Goal: Information Seeking & Learning: Learn about a topic

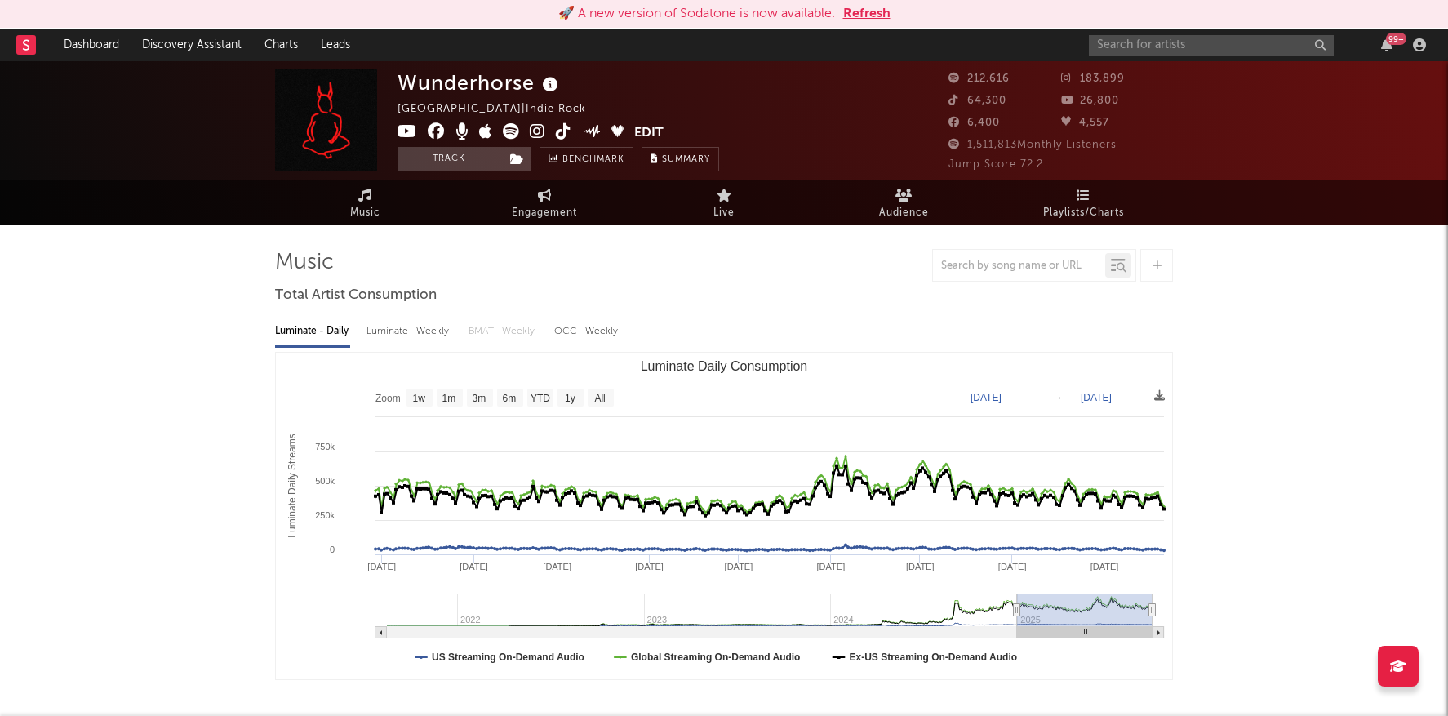
select select "1y"
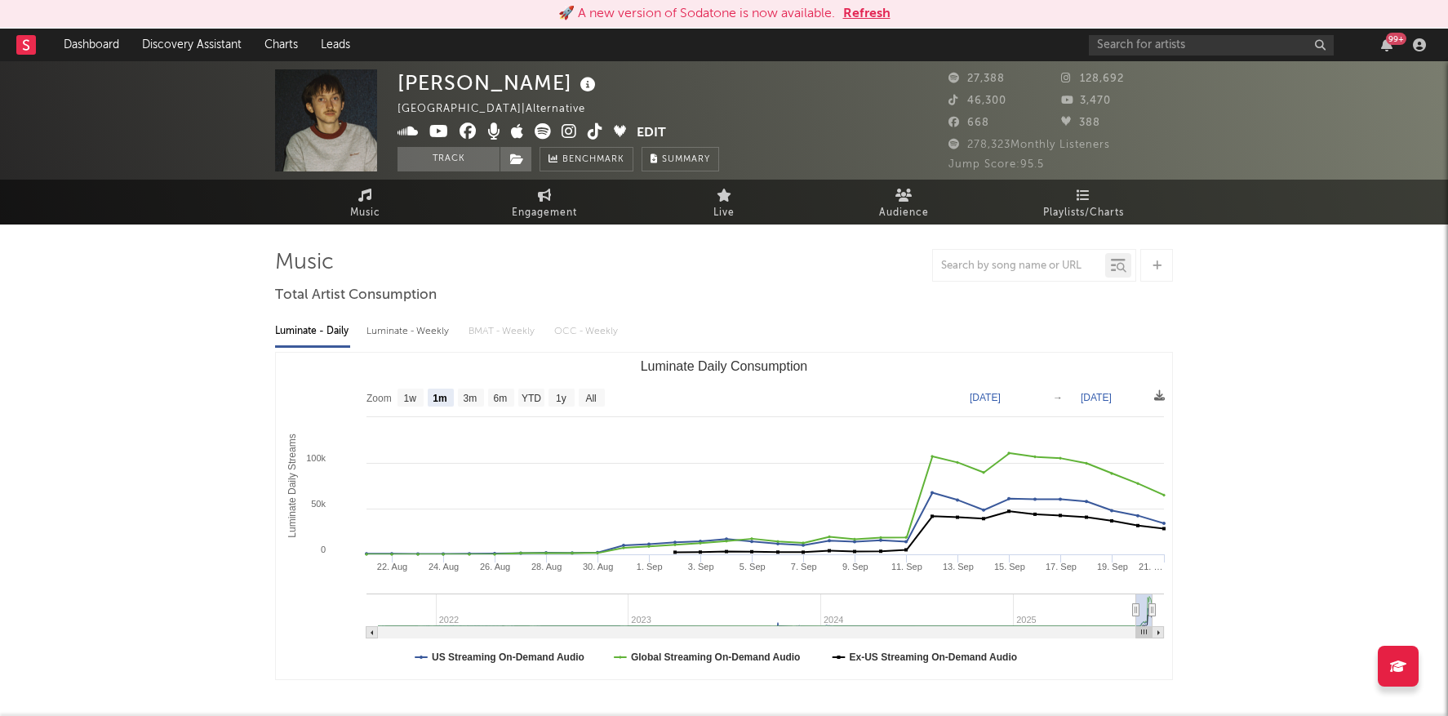
select select "1m"
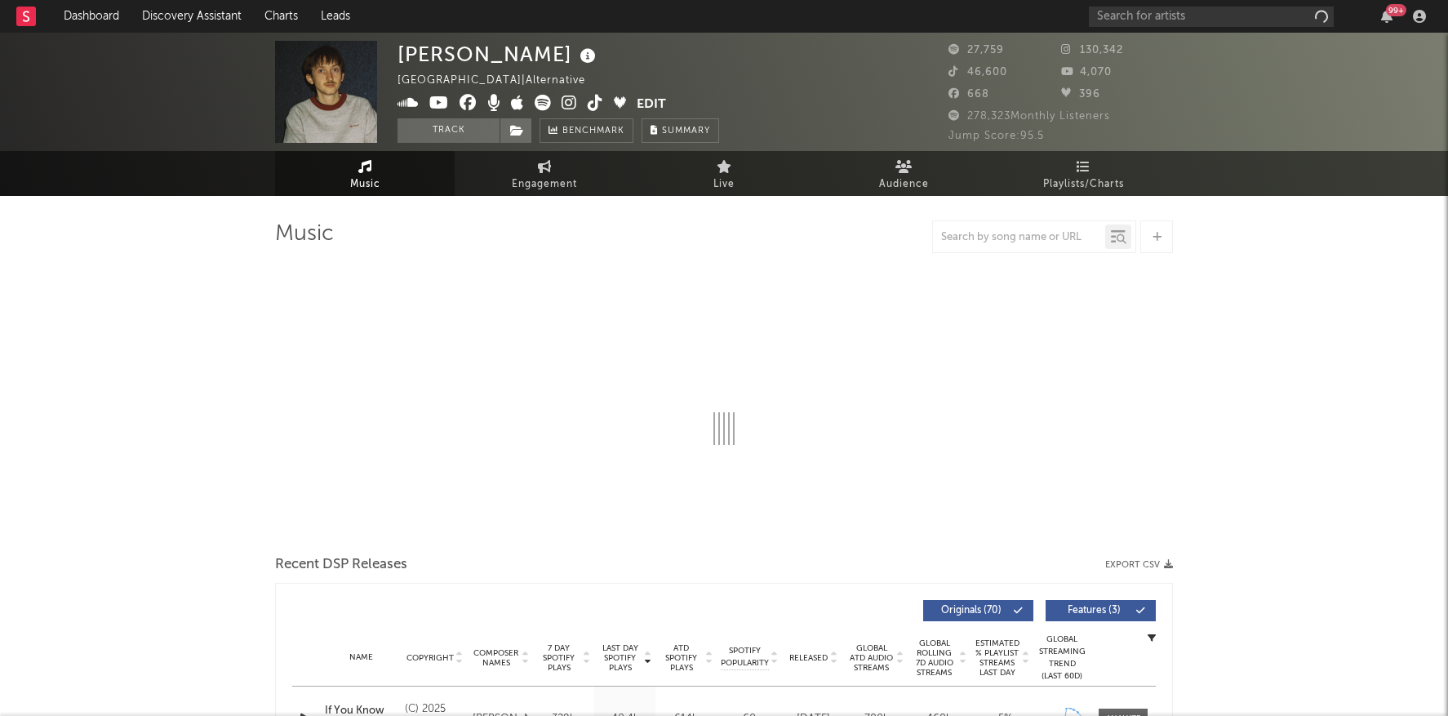
select select "6m"
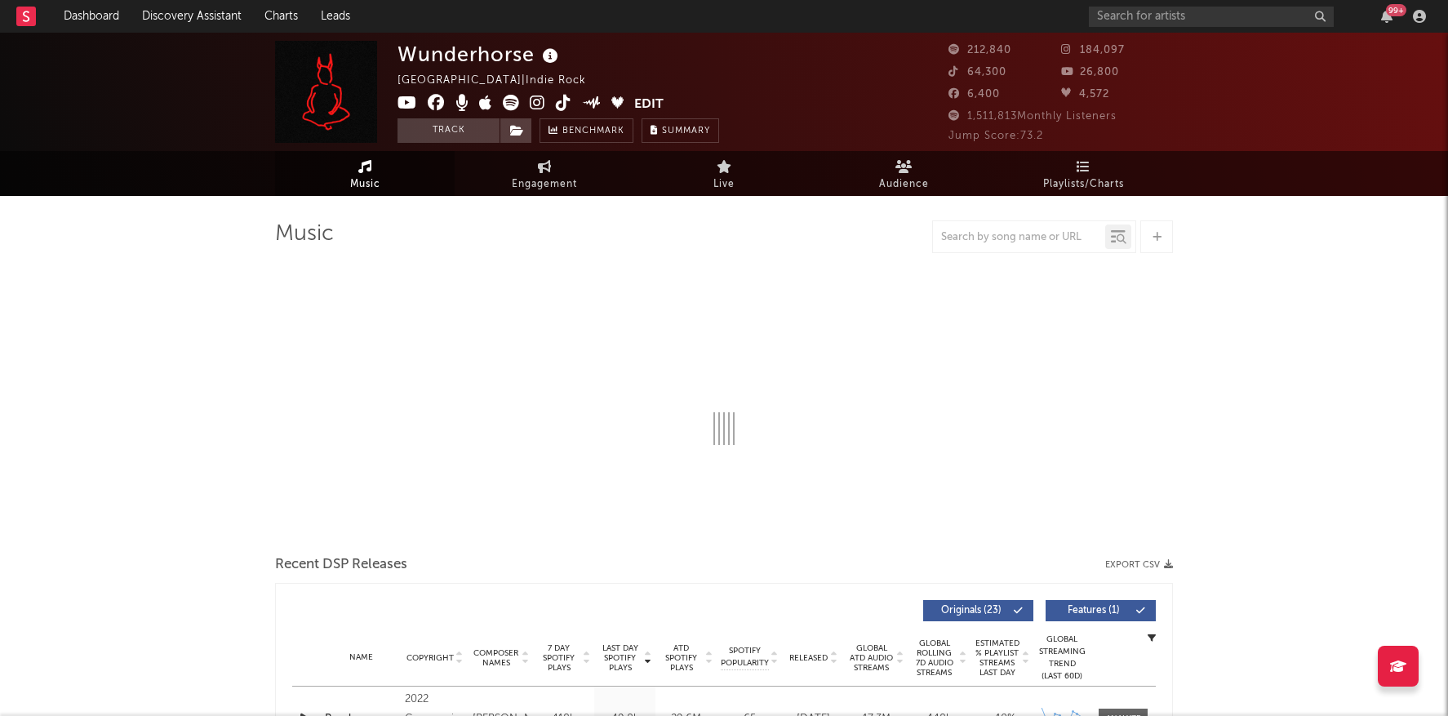
select select "6m"
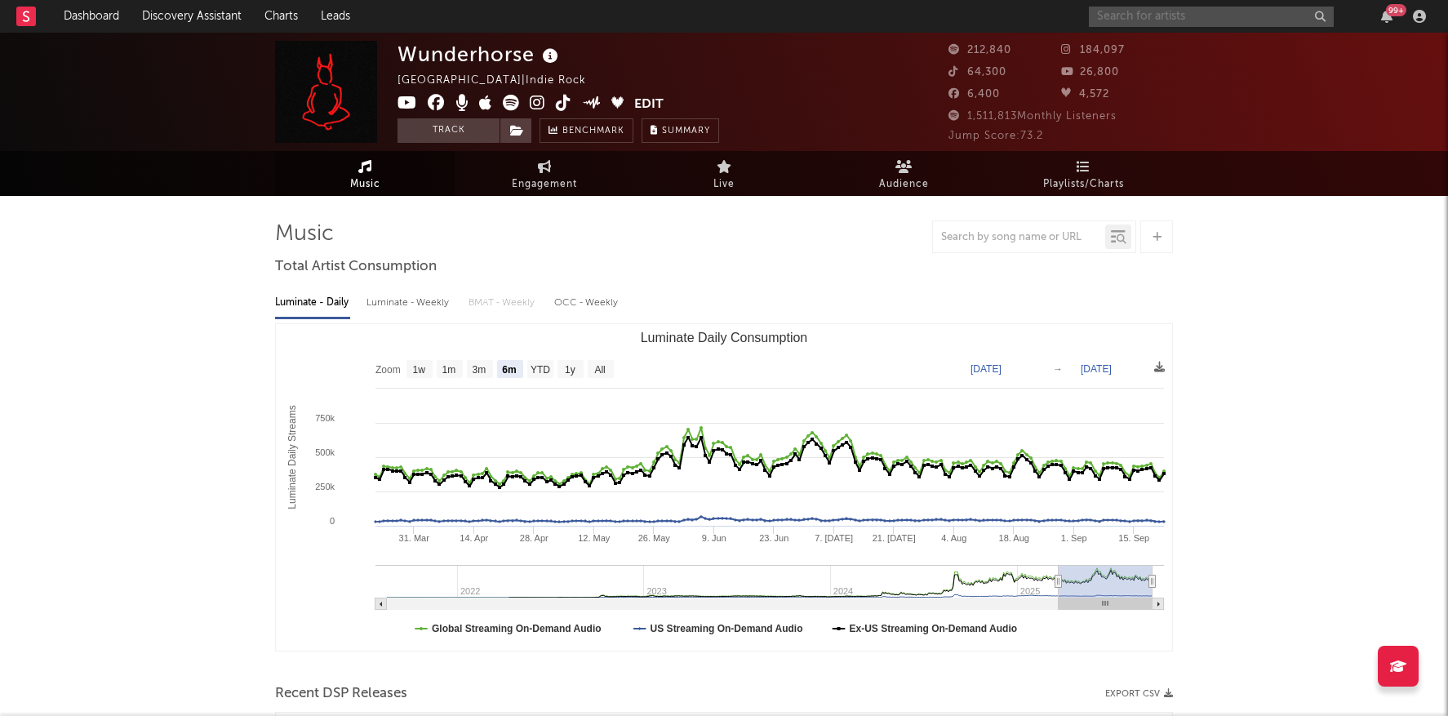
click at [1175, 12] on input "text" at bounding box center [1211, 17] width 245 height 20
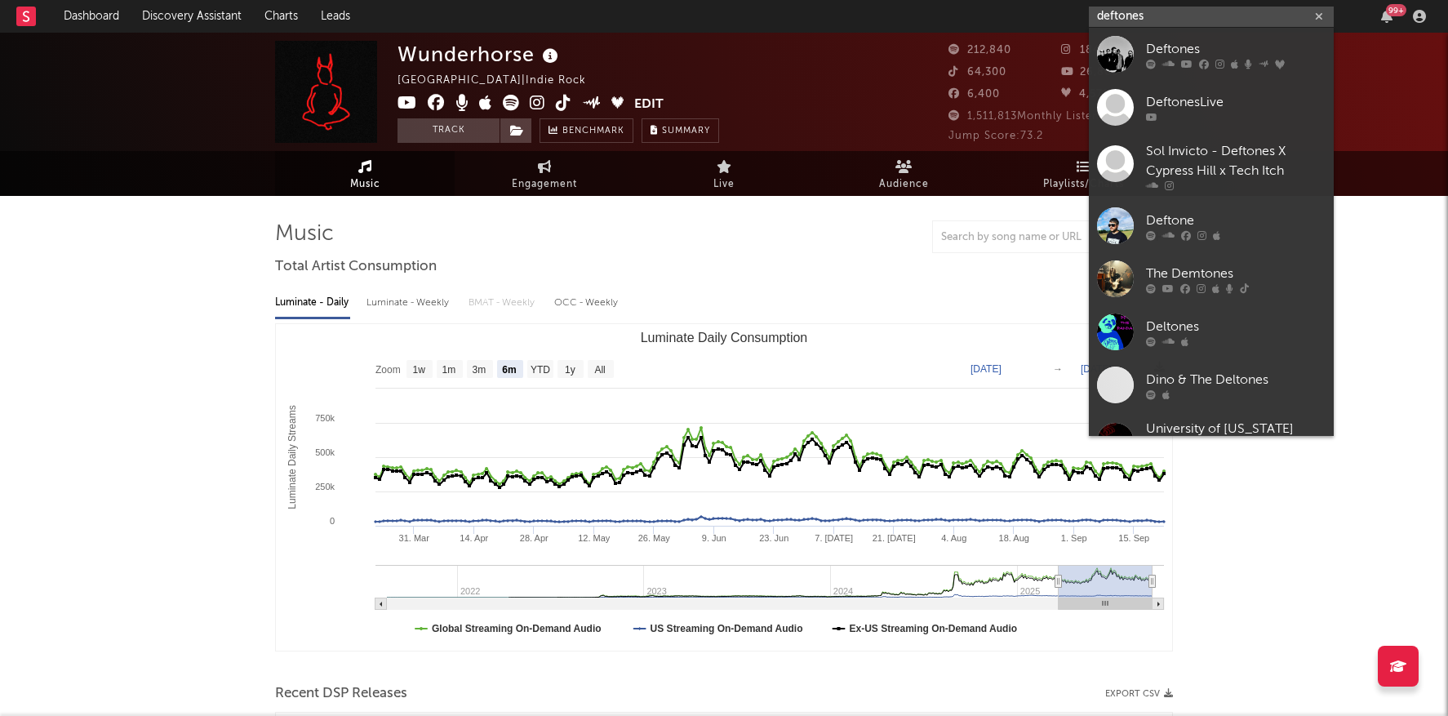
type input "deftones"
click at [1167, 54] on div "Deftones" at bounding box center [1236, 49] width 180 height 20
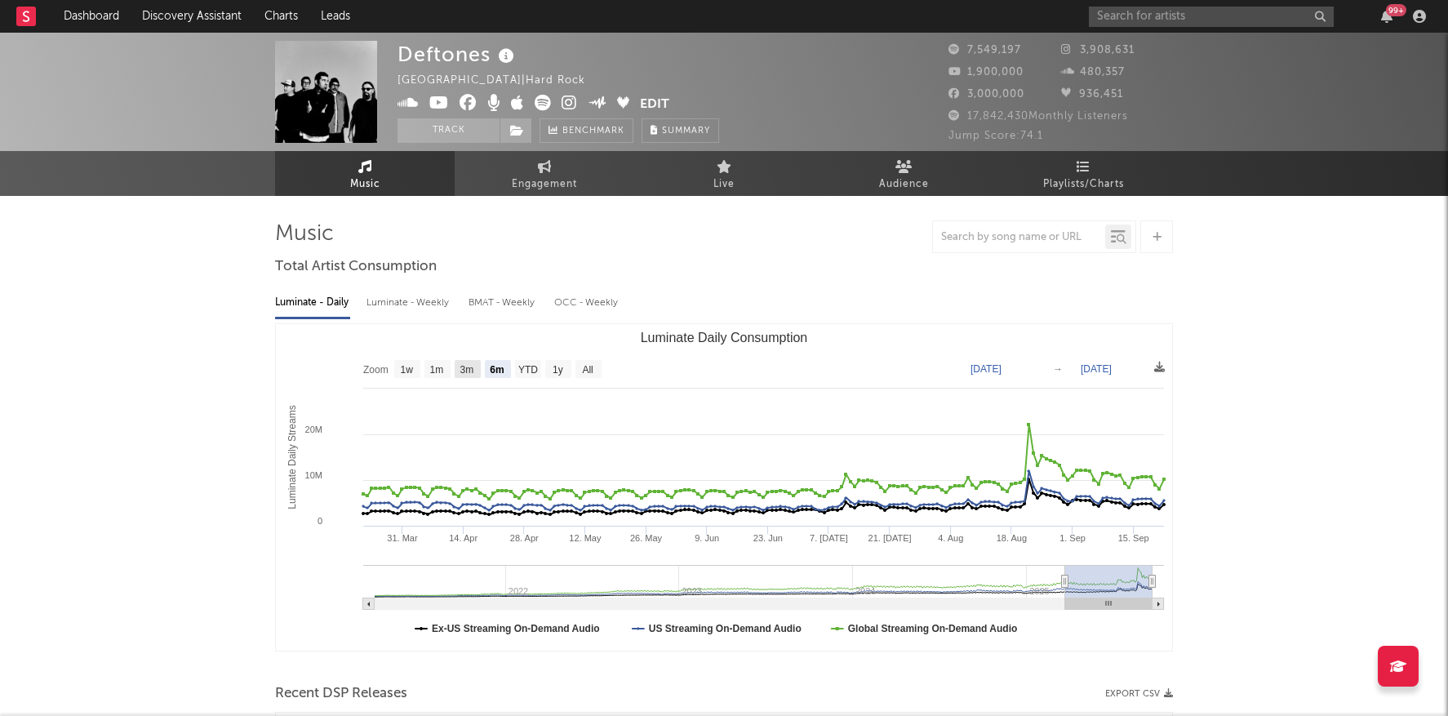
click at [464, 362] on rect "Luminate Daily Consumption" at bounding box center [468, 369] width 26 height 18
select select "3m"
type input "[DATE]"
